Goal: Find specific page/section: Find specific page/section

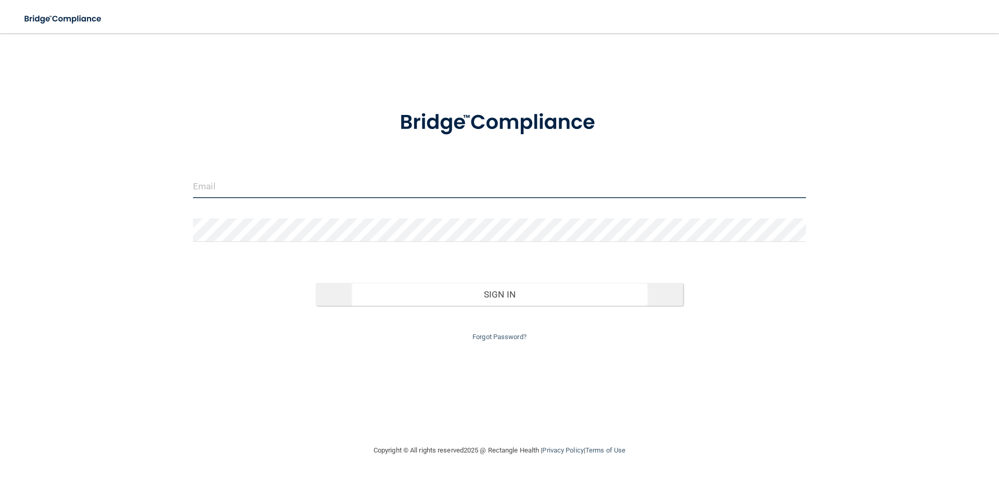
type input "[EMAIL_ADDRESS][PERSON_NAME][DOMAIN_NAME]"
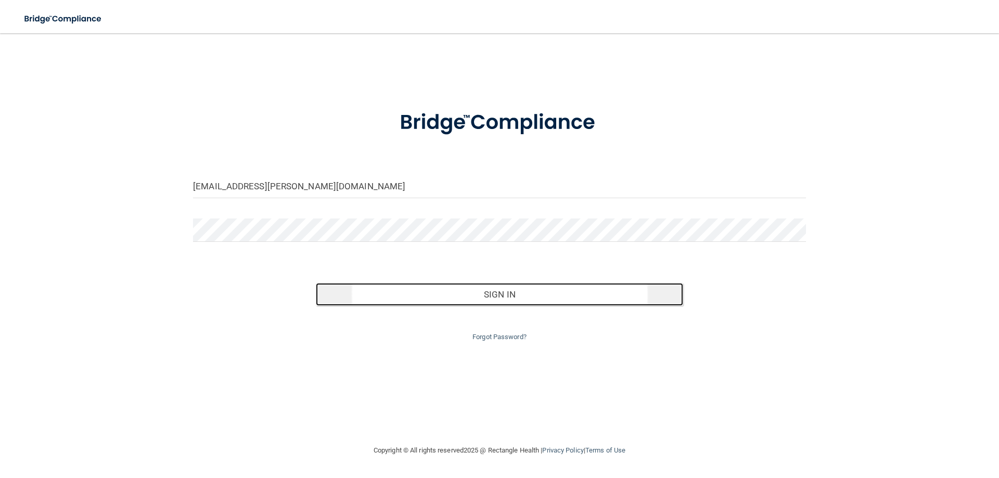
click at [503, 295] on button "Sign In" at bounding box center [500, 294] width 368 height 23
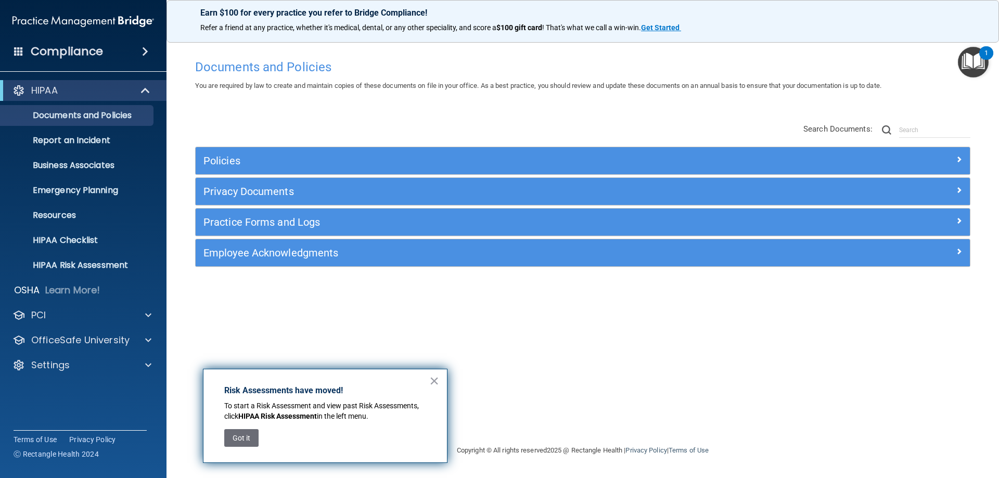
click at [144, 50] on span at bounding box center [145, 51] width 6 height 12
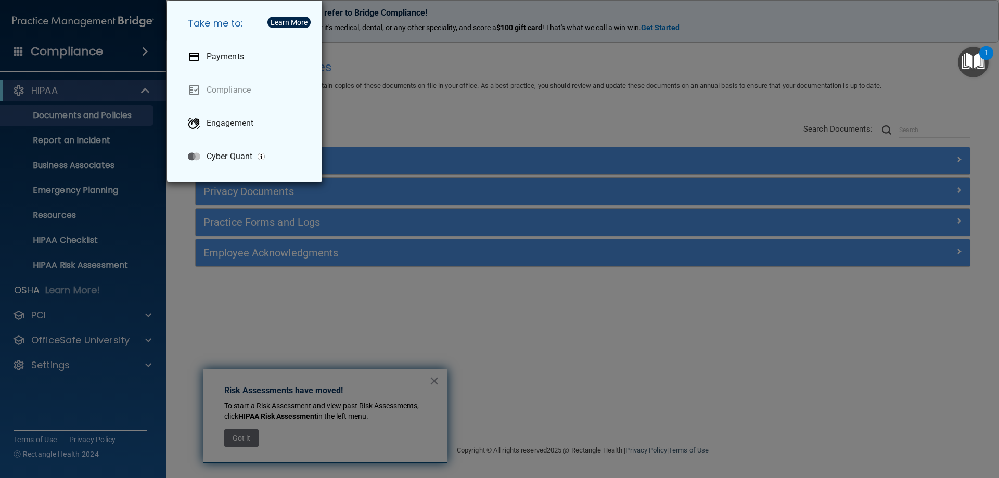
click at [144, 50] on div "Take me to: Payments Compliance Engagement Cyber Quant" at bounding box center [499, 239] width 999 height 478
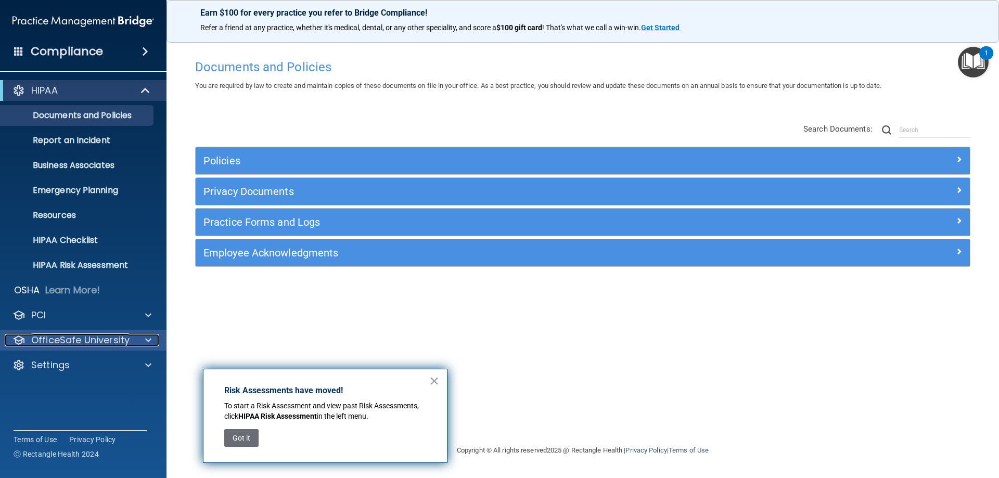
click at [121, 341] on p "OfficeSafe University" at bounding box center [80, 340] width 98 height 12
click at [123, 336] on p "OfficeSafe University" at bounding box center [80, 340] width 98 height 12
click at [241, 441] on button "Got it" at bounding box center [241, 438] width 34 height 18
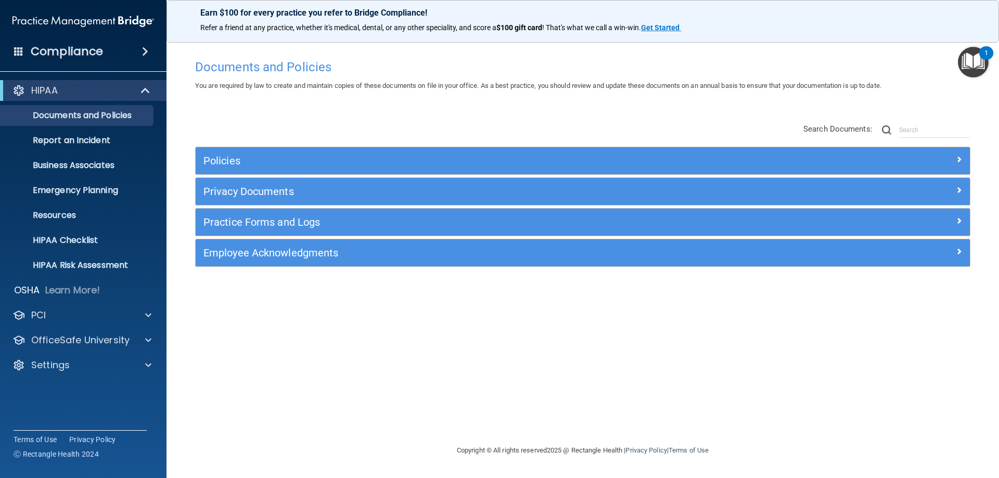
click at [971, 60] on img "Open Resource Center, 1 new notification" at bounding box center [973, 62] width 31 height 31
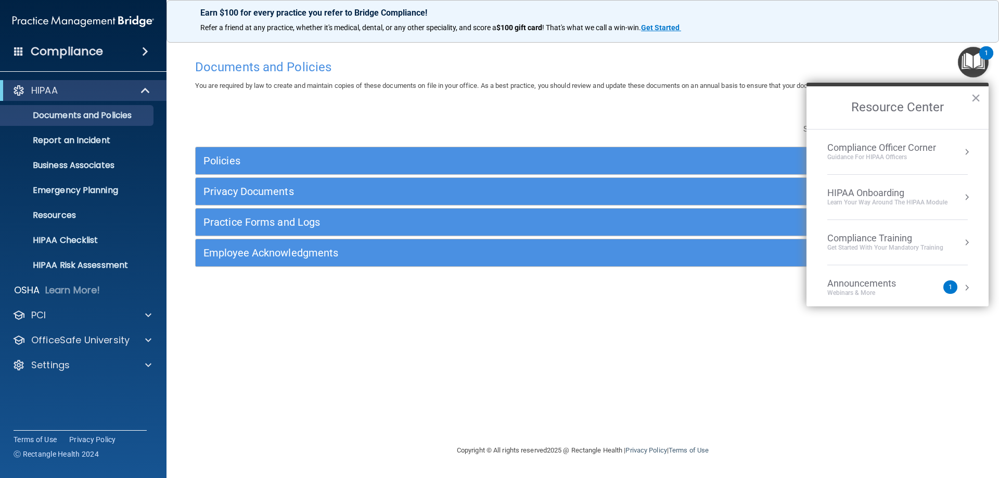
click at [950, 75] on div "Documents and Policies" at bounding box center [582, 67] width 791 height 26
click at [960, 59] on img "Open Resource Center, 1 new notification" at bounding box center [973, 62] width 31 height 31
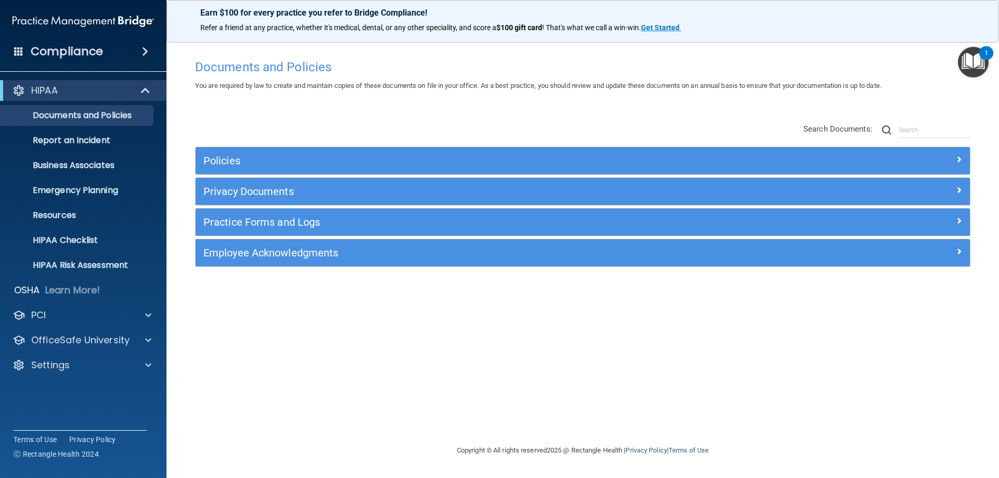
click at [73, 51] on h4 "Compliance" at bounding box center [67, 51] width 72 height 15
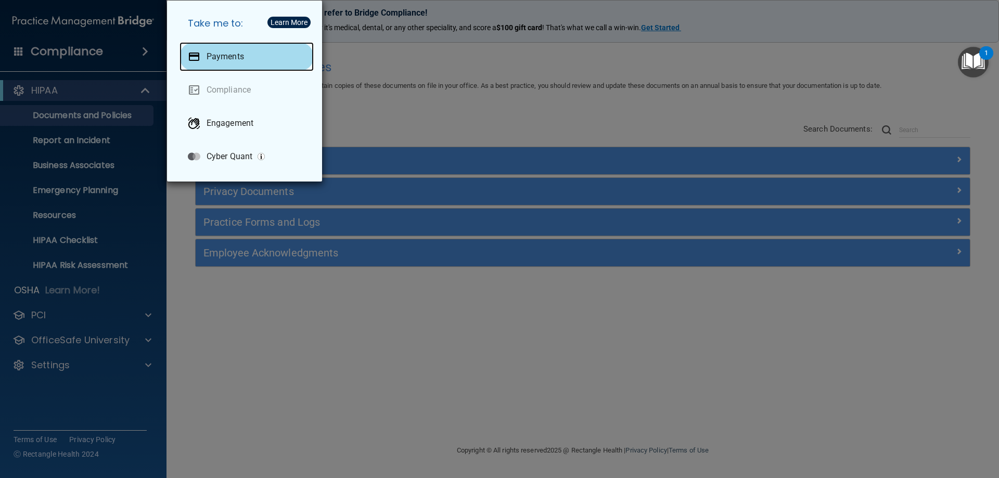
click at [237, 54] on p "Payments" at bounding box center [225, 57] width 37 height 10
click at [381, 77] on div "Take me to: Payments Compliance Engagement Cyber Quant" at bounding box center [499, 239] width 999 height 478
